Goal: Information Seeking & Learning: Check status

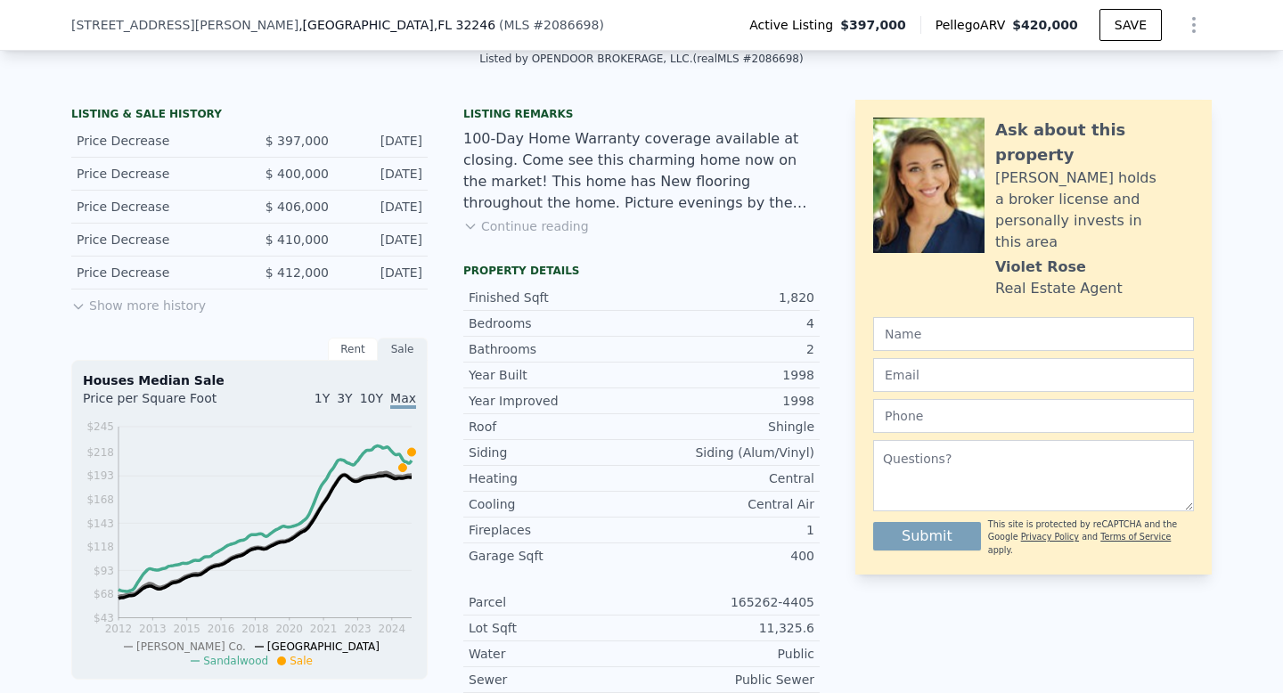
scroll to position [413, 0]
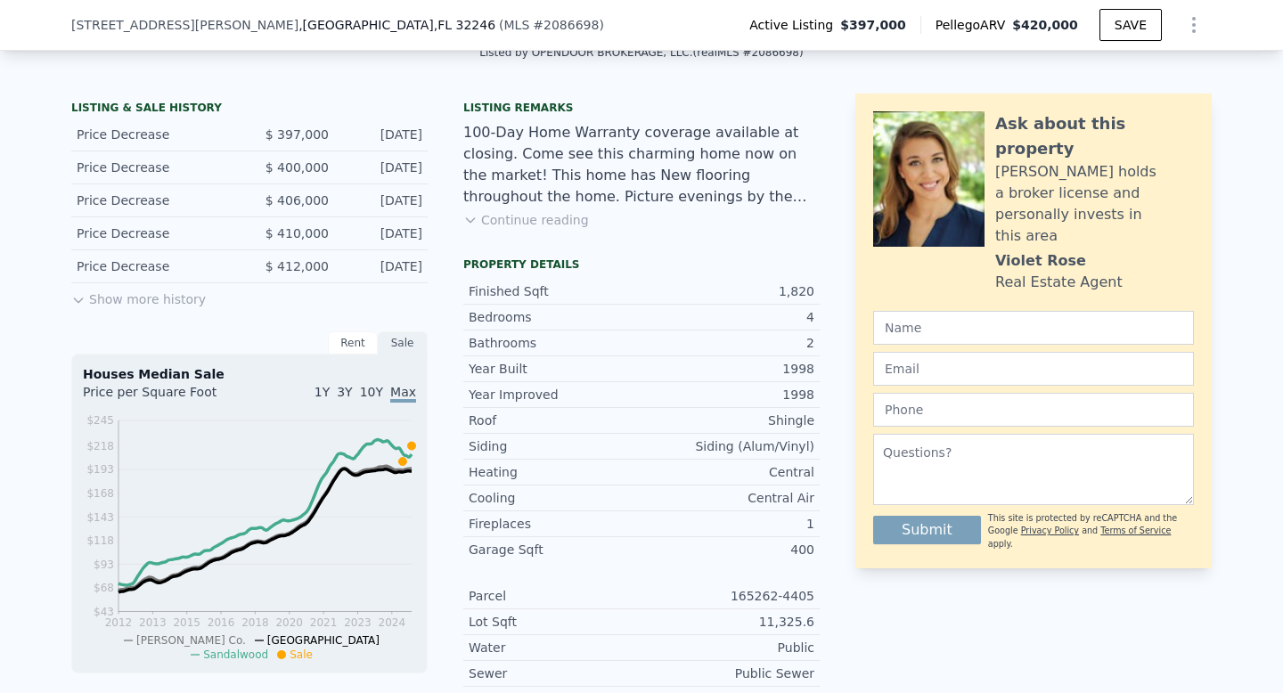
click at [141, 304] on button "Show more history" at bounding box center [138, 295] width 135 height 25
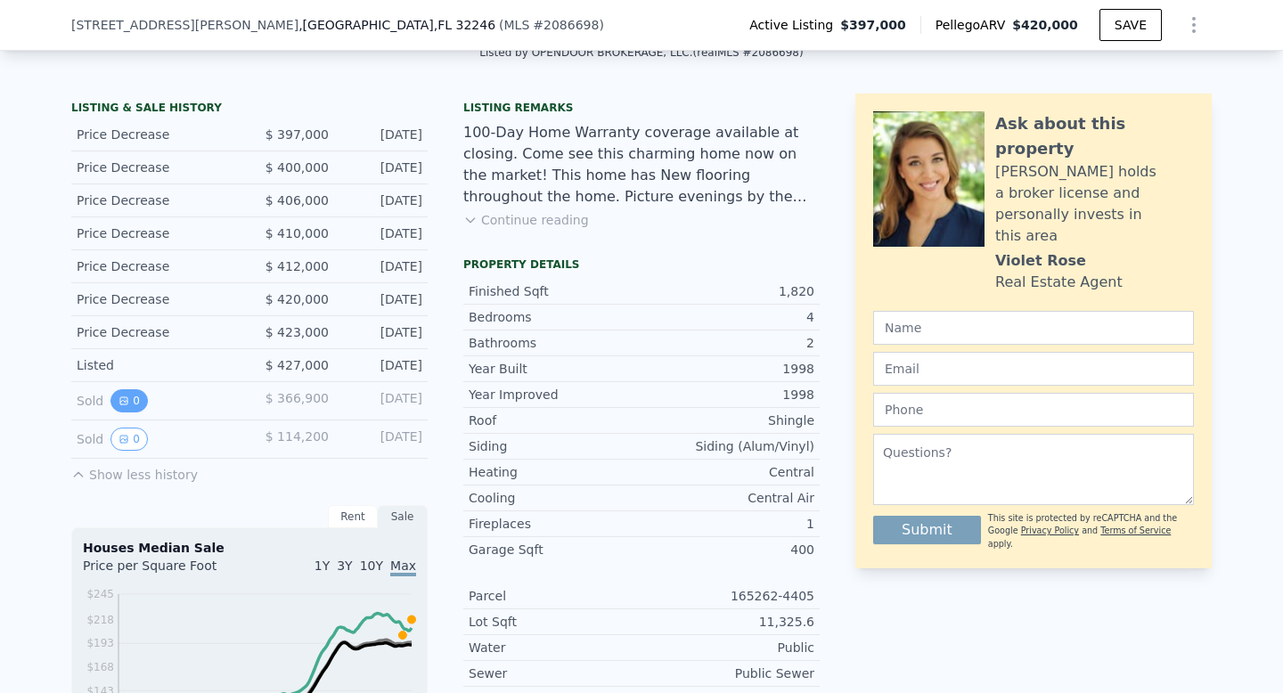
click at [127, 407] on button "0" at bounding box center [128, 400] width 37 height 23
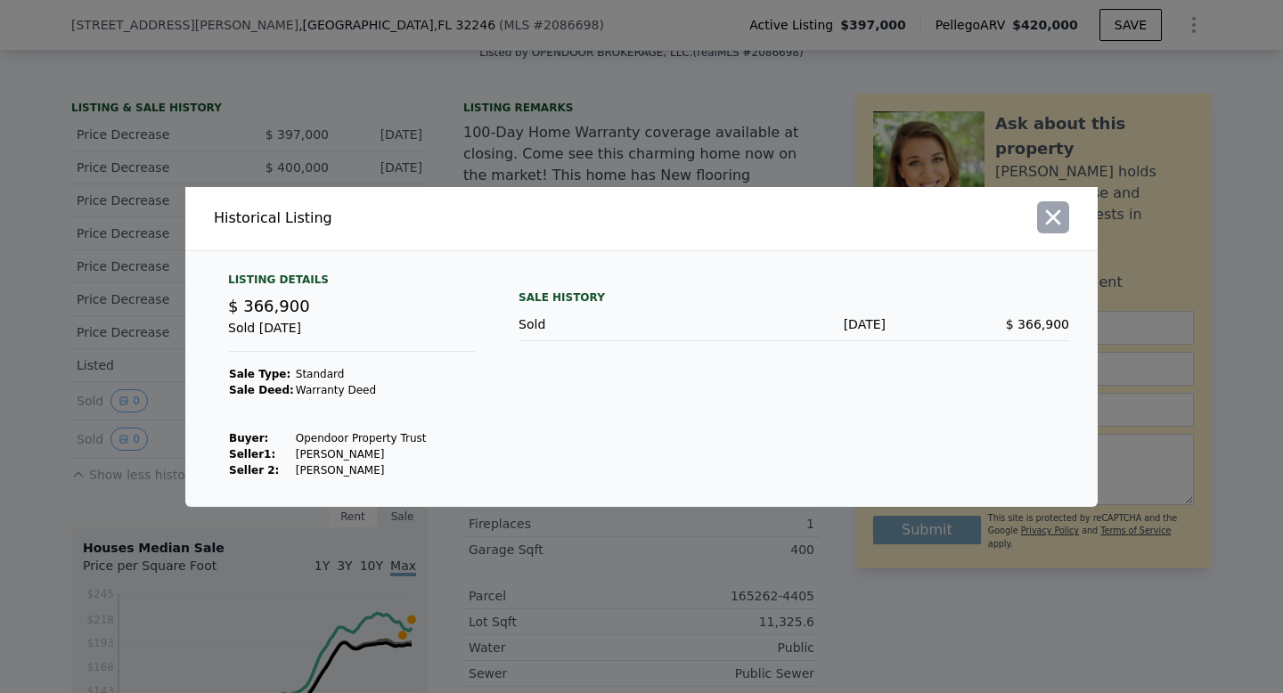
click at [1055, 218] on icon "button" at bounding box center [1053, 216] width 15 height 15
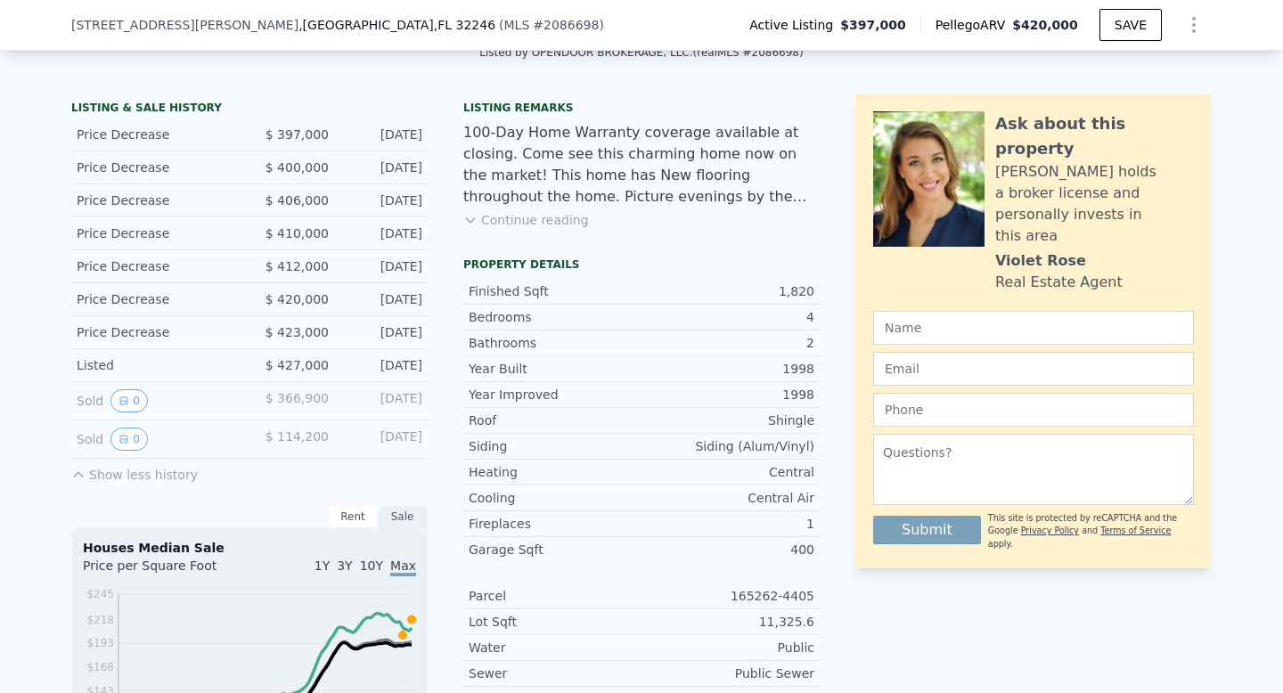
click at [123, 325] on div "Price Decrease" at bounding box center [156, 332] width 159 height 18
click at [127, 441] on icon "View historical data" at bounding box center [124, 439] width 11 height 11
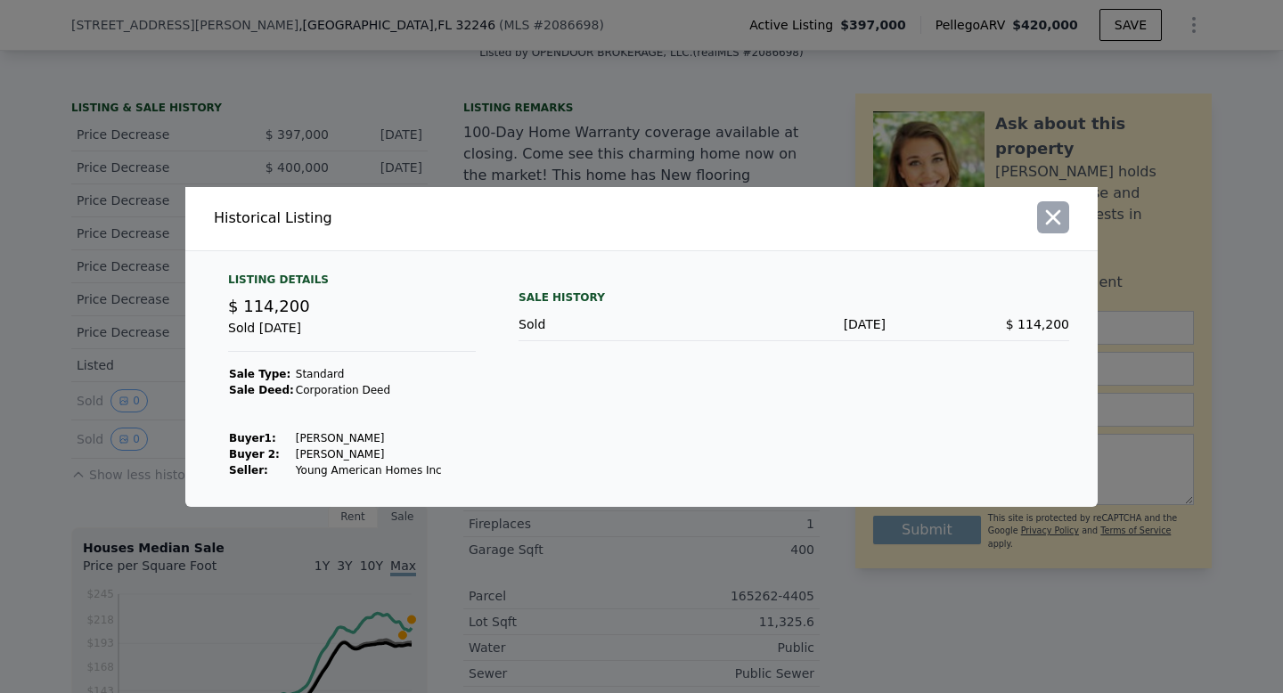
click at [1050, 217] on icon "button" at bounding box center [1053, 217] width 25 height 25
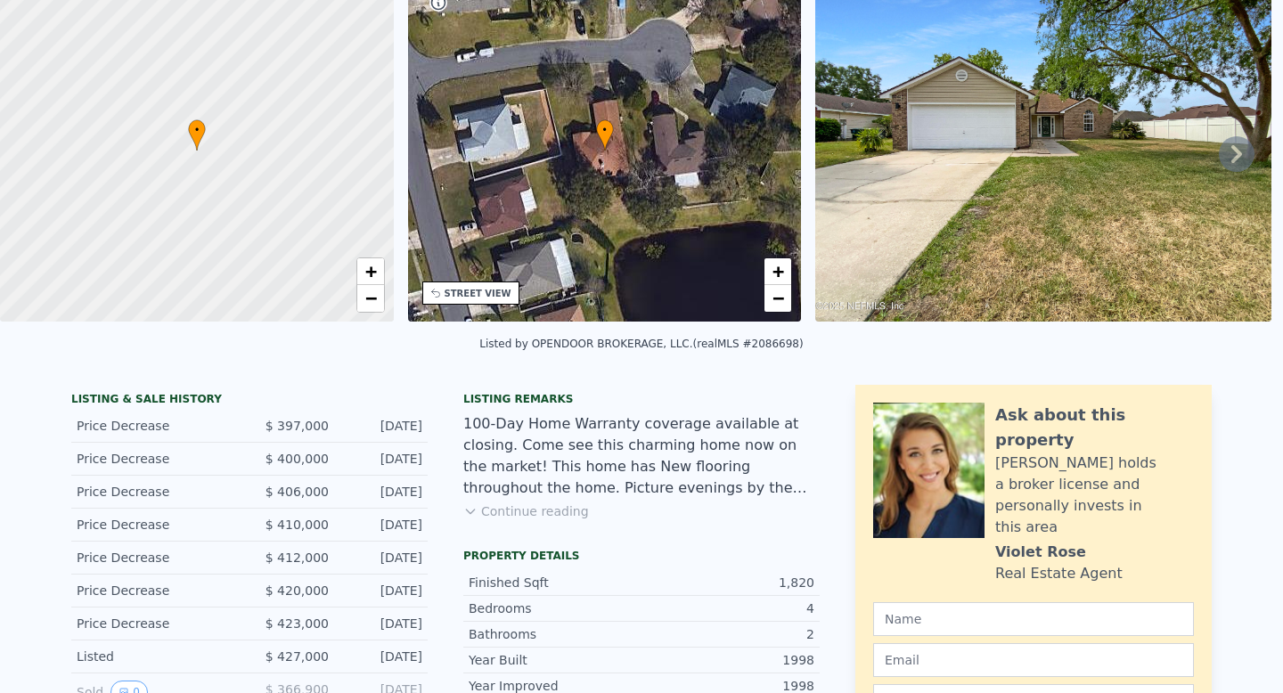
scroll to position [0, 0]
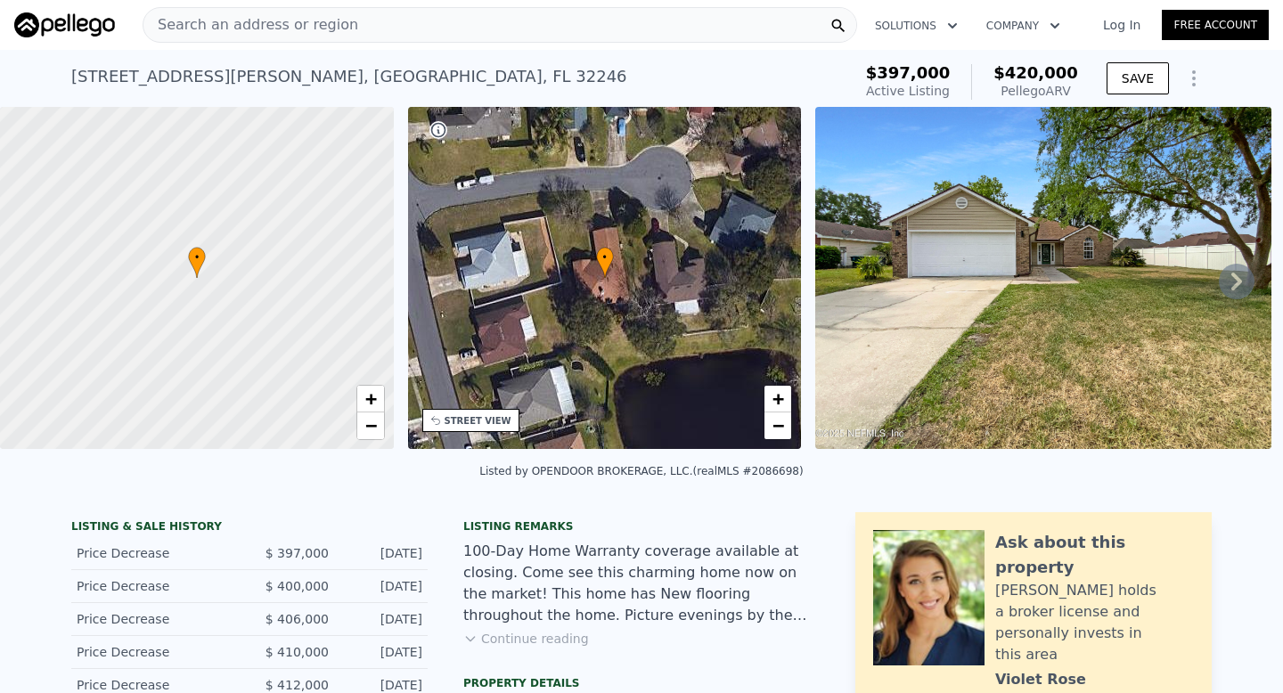
click at [1245, 283] on icon at bounding box center [1237, 282] width 36 height 36
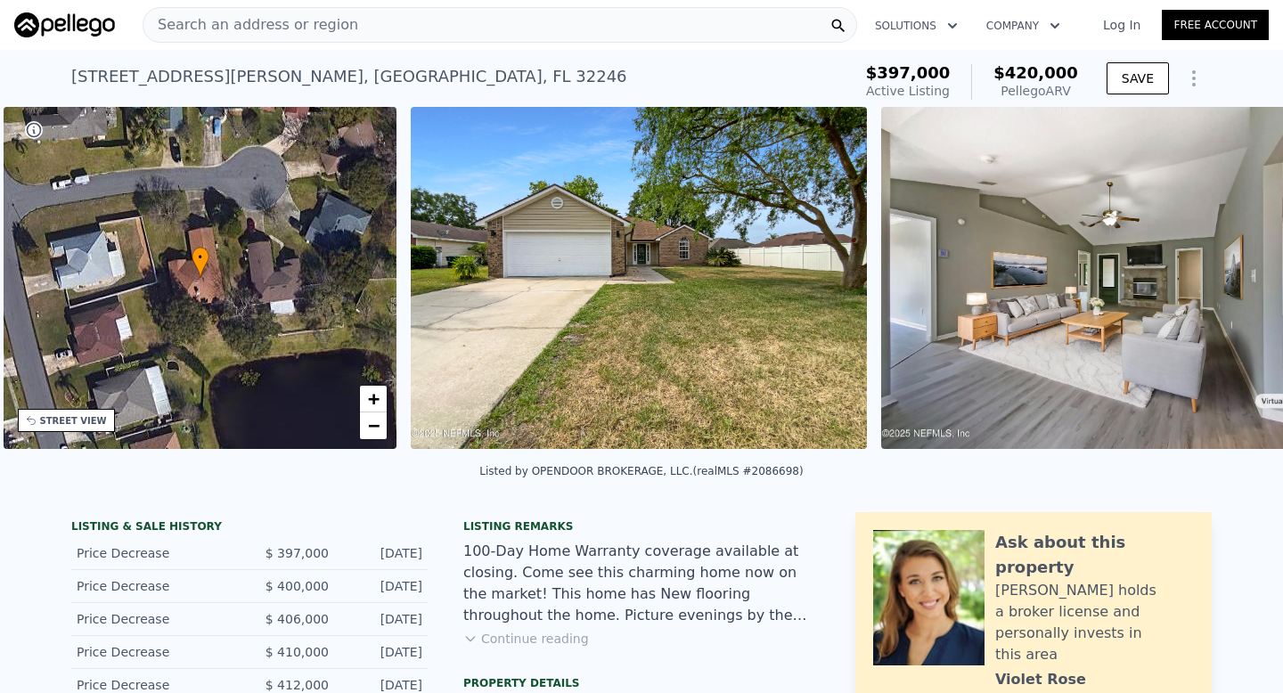
scroll to position [0, 414]
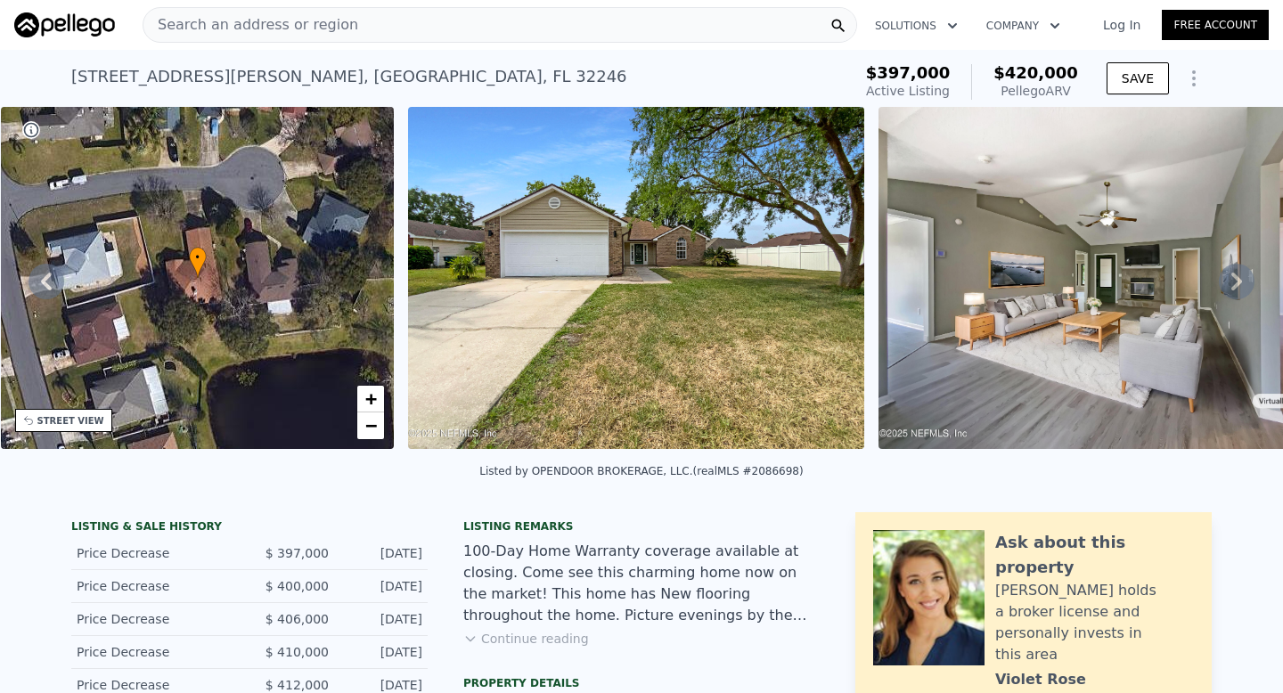
click at [1190, 78] on icon "Show Options" at bounding box center [1193, 78] width 21 height 21
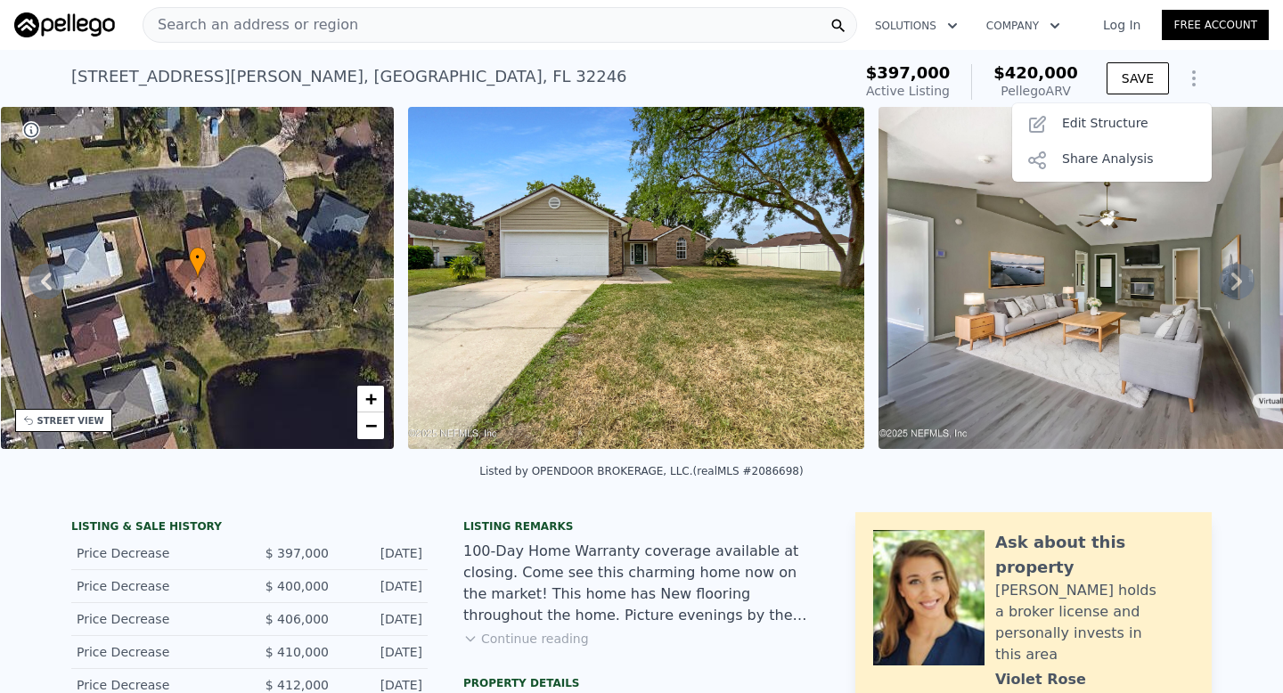
click at [1190, 78] on icon "Show Options" at bounding box center [1193, 78] width 21 height 21
